Goal: Navigation & Orientation: Find specific page/section

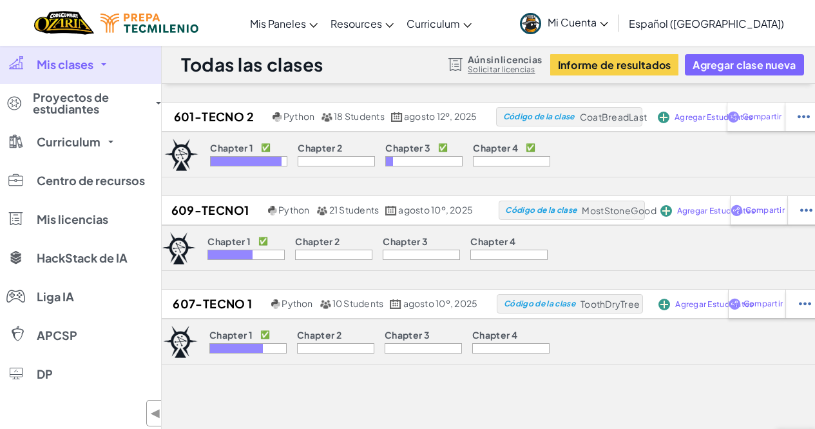
click at [95, 70] on link "Mis clases" at bounding box center [80, 64] width 161 height 39
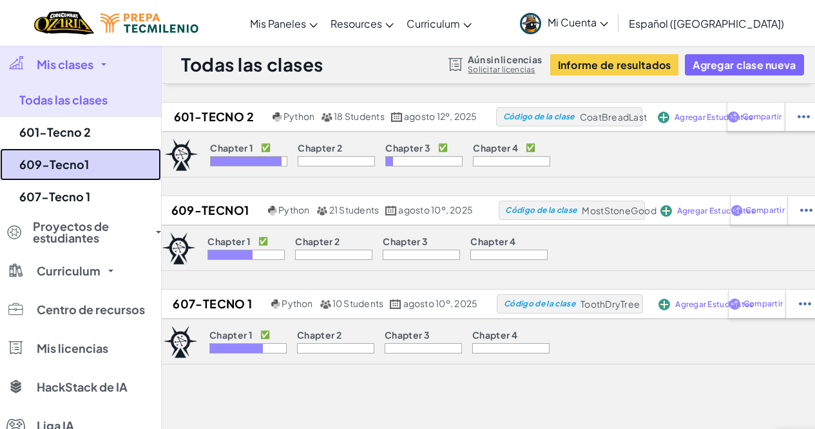
click at [61, 174] on link "609-Tecno1" at bounding box center [80, 164] width 161 height 32
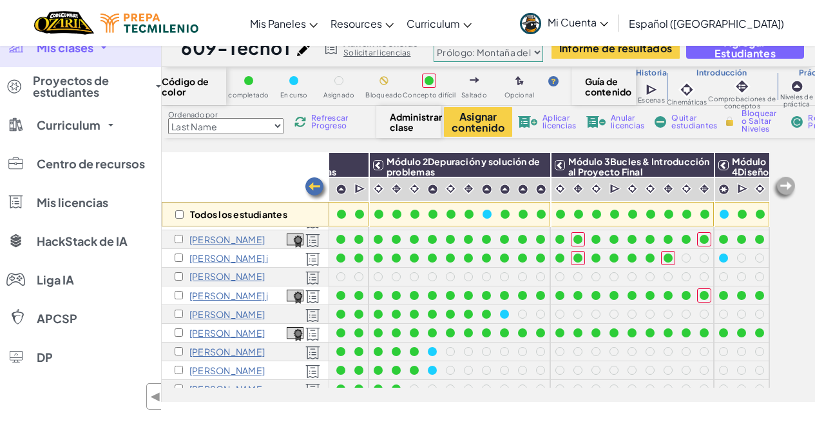
scroll to position [1, 0]
